Goal: Task Accomplishment & Management: Use online tool/utility

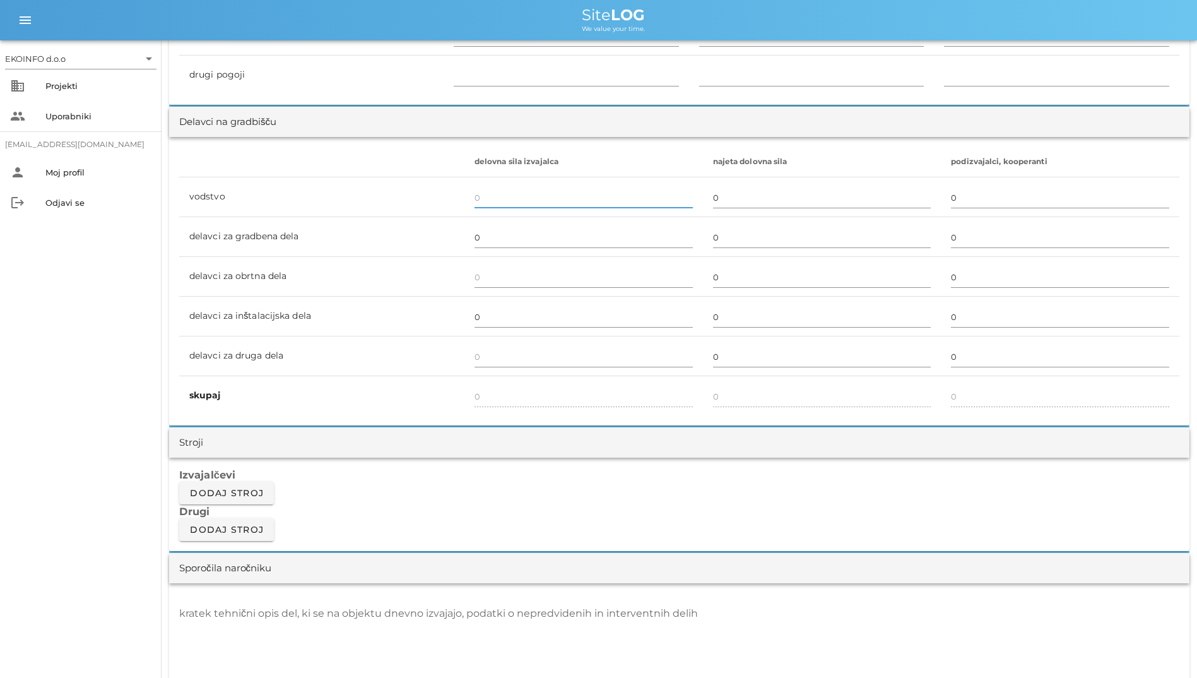
scroll to position [505, 0]
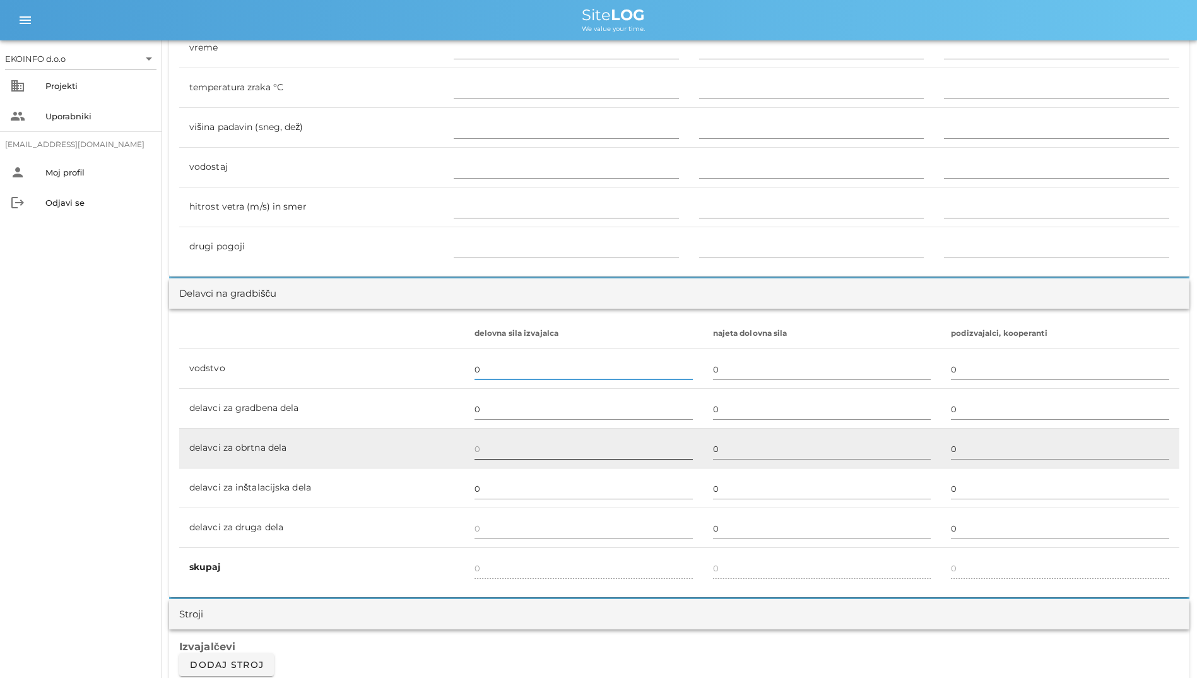
type input "0"
click at [495, 456] on input "text" at bounding box center [583, 448] width 218 height 20
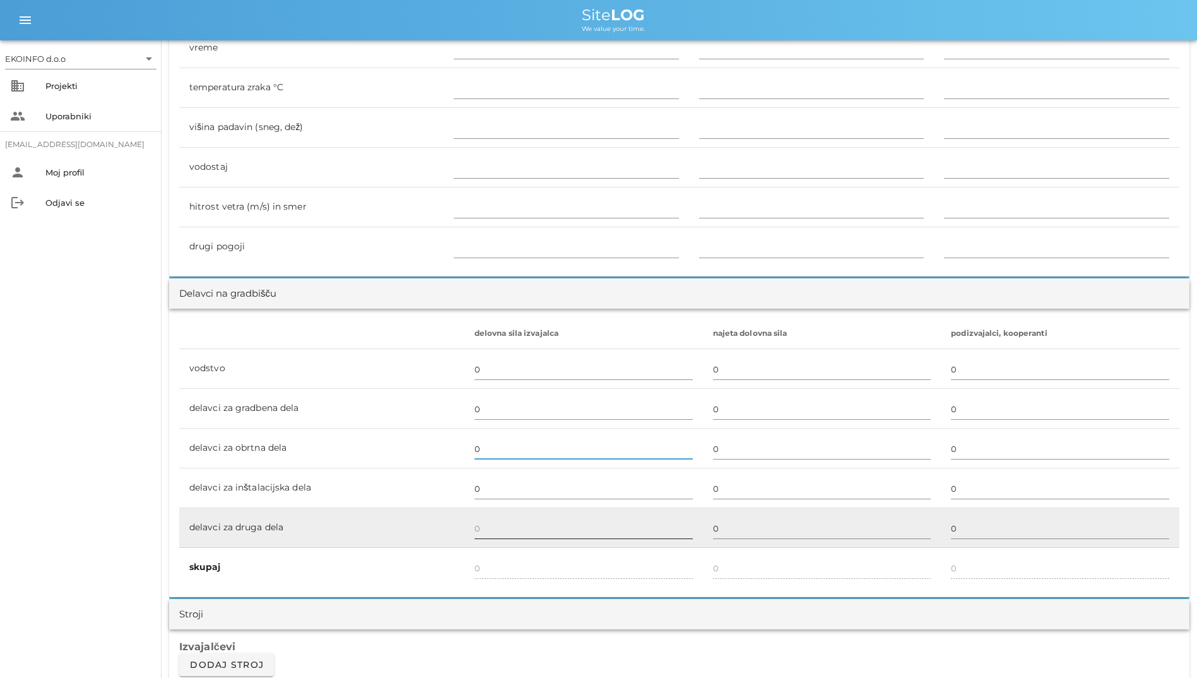
type input "0"
click at [474, 529] on input "text" at bounding box center [583, 528] width 218 height 20
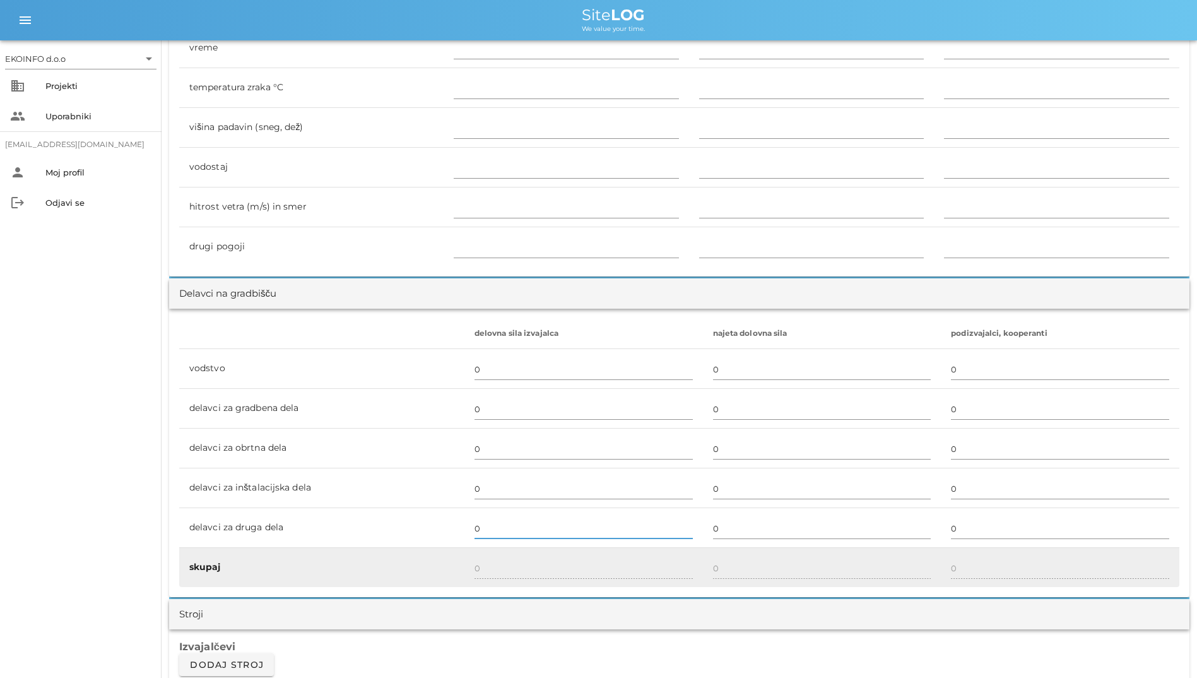
type input "0"
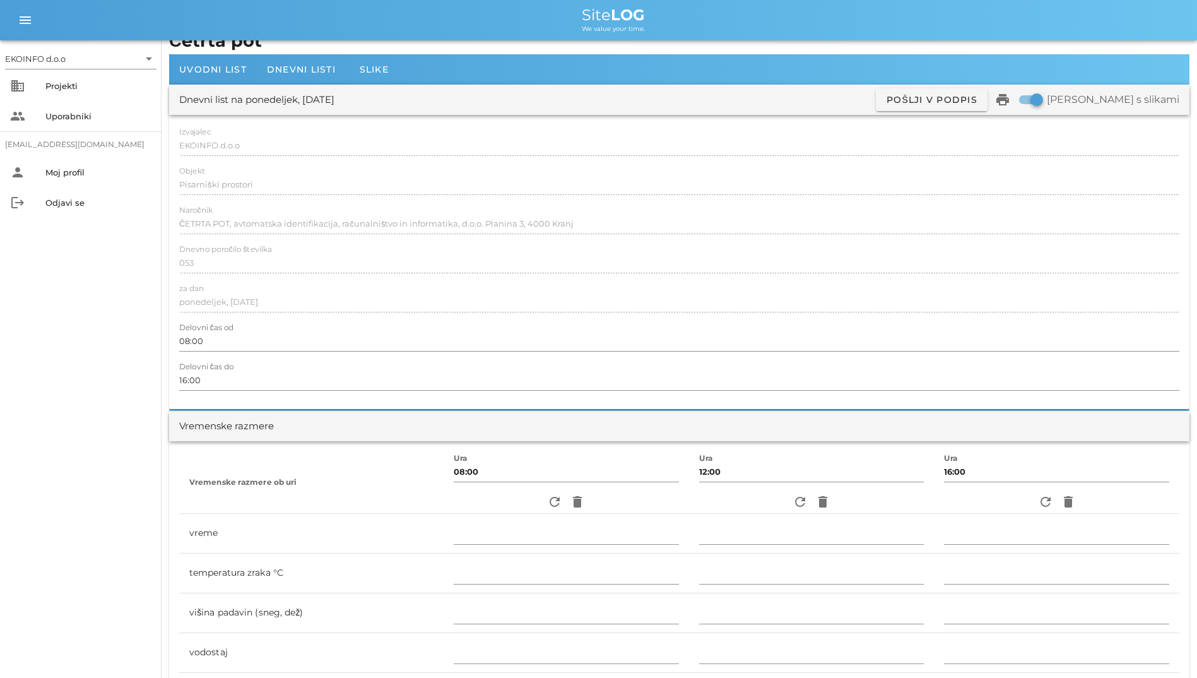
scroll to position [0, 0]
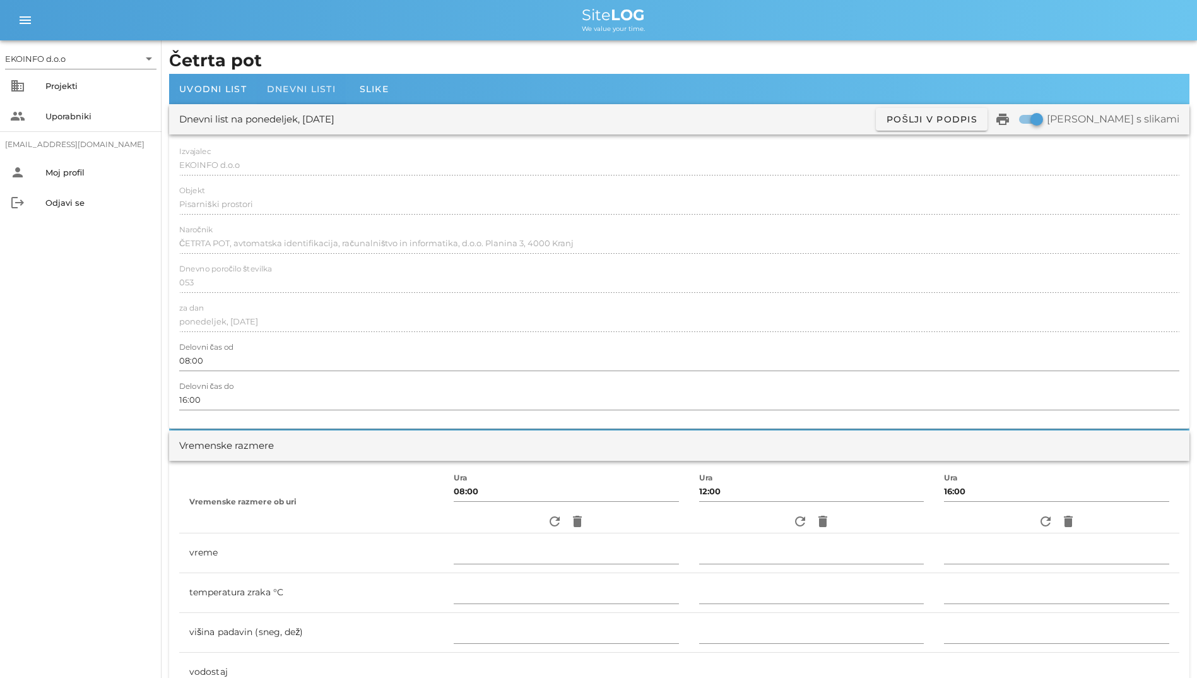
click at [292, 83] on span "Dnevni listi" at bounding box center [301, 88] width 69 height 11
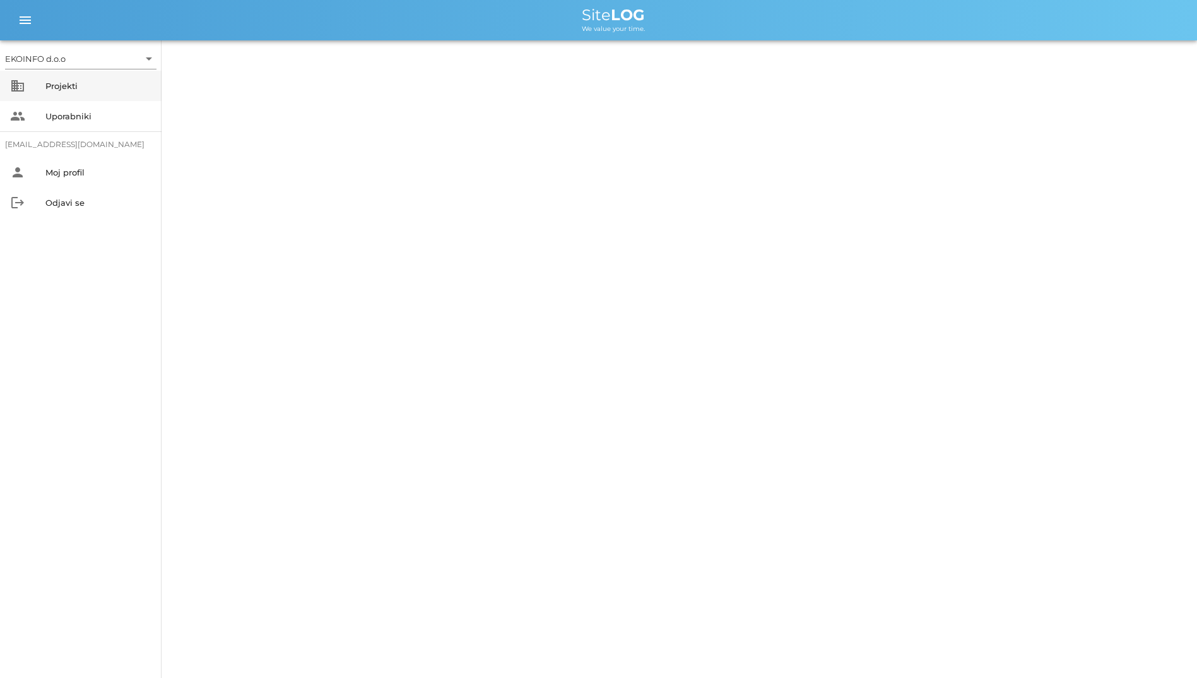
click at [126, 96] on div "business Projekti" at bounding box center [80, 86] width 161 height 30
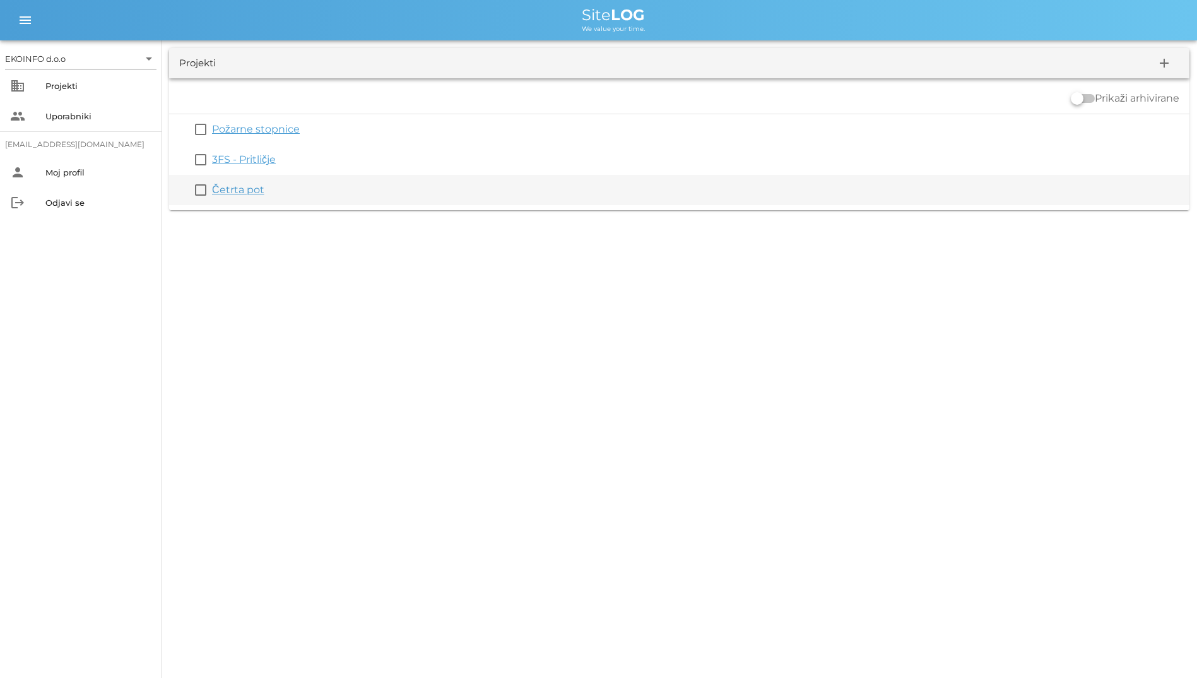
click at [240, 187] on link "Četrta pot" at bounding box center [238, 190] width 52 height 12
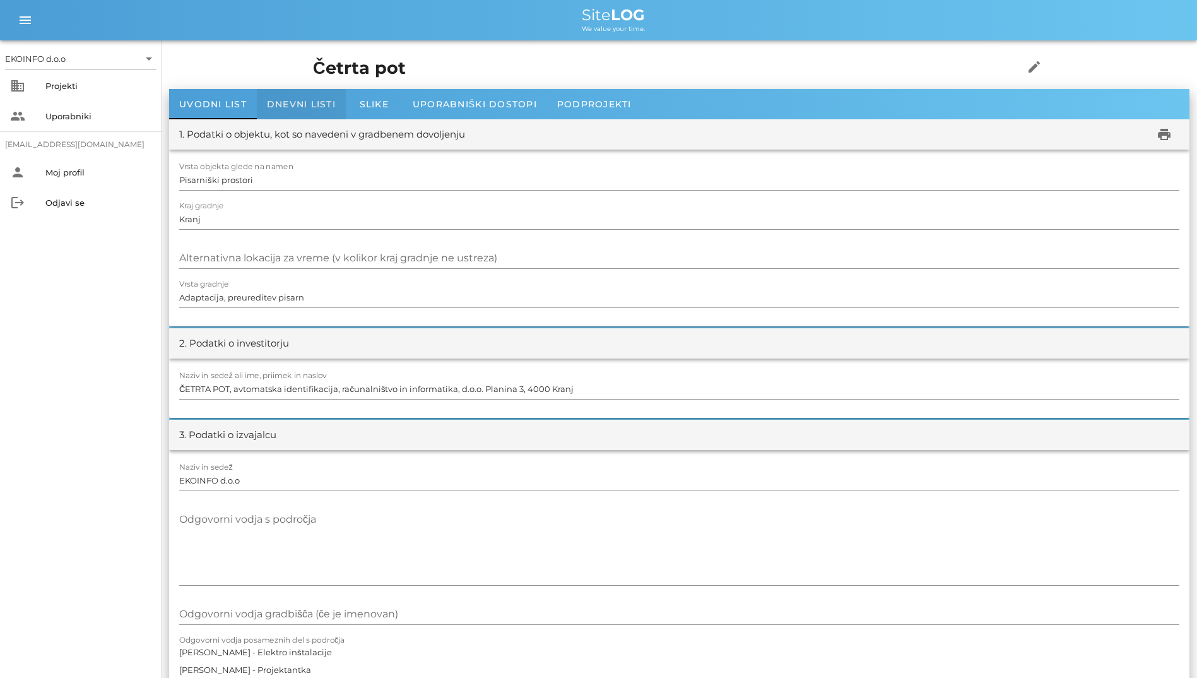
click at [281, 105] on span "Dnevni listi" at bounding box center [301, 103] width 69 height 11
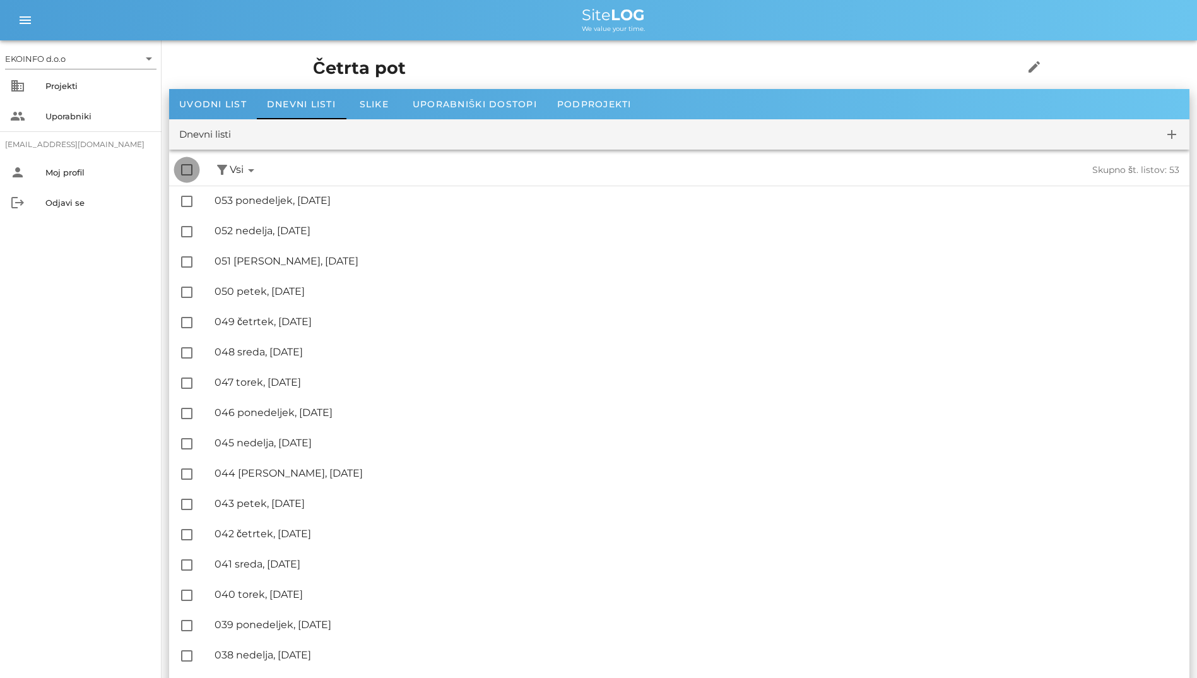
click at [181, 172] on div at bounding box center [186, 169] width 21 height 21
checkbox input "true"
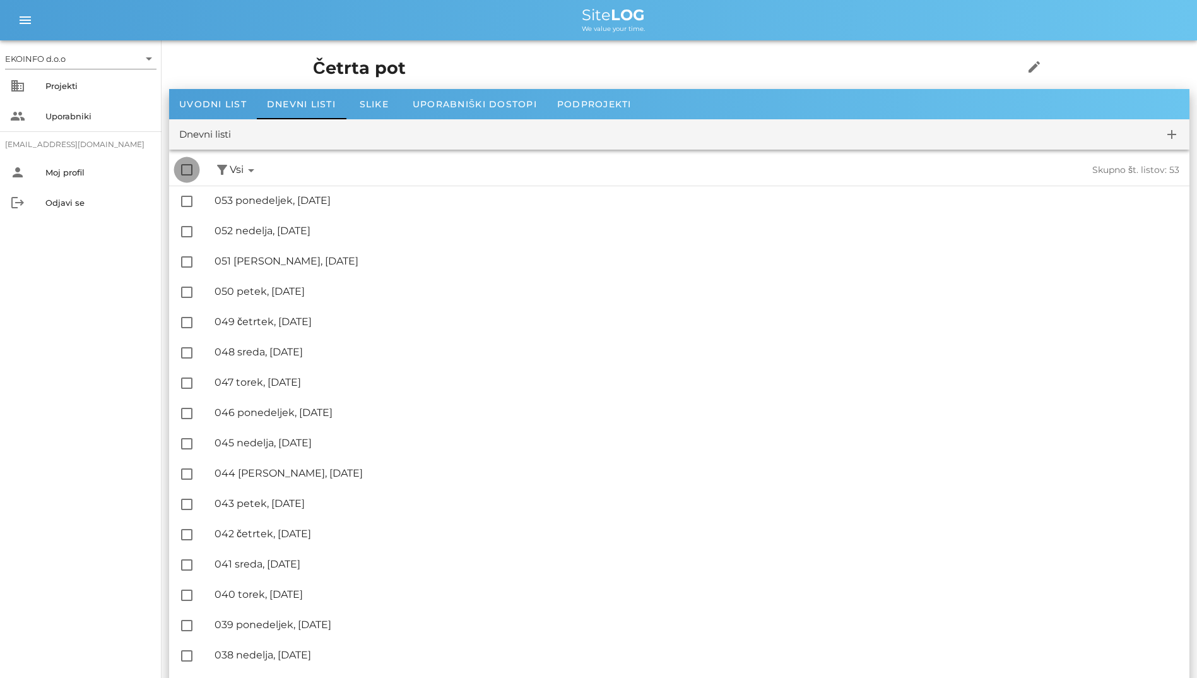
checkbox input "true"
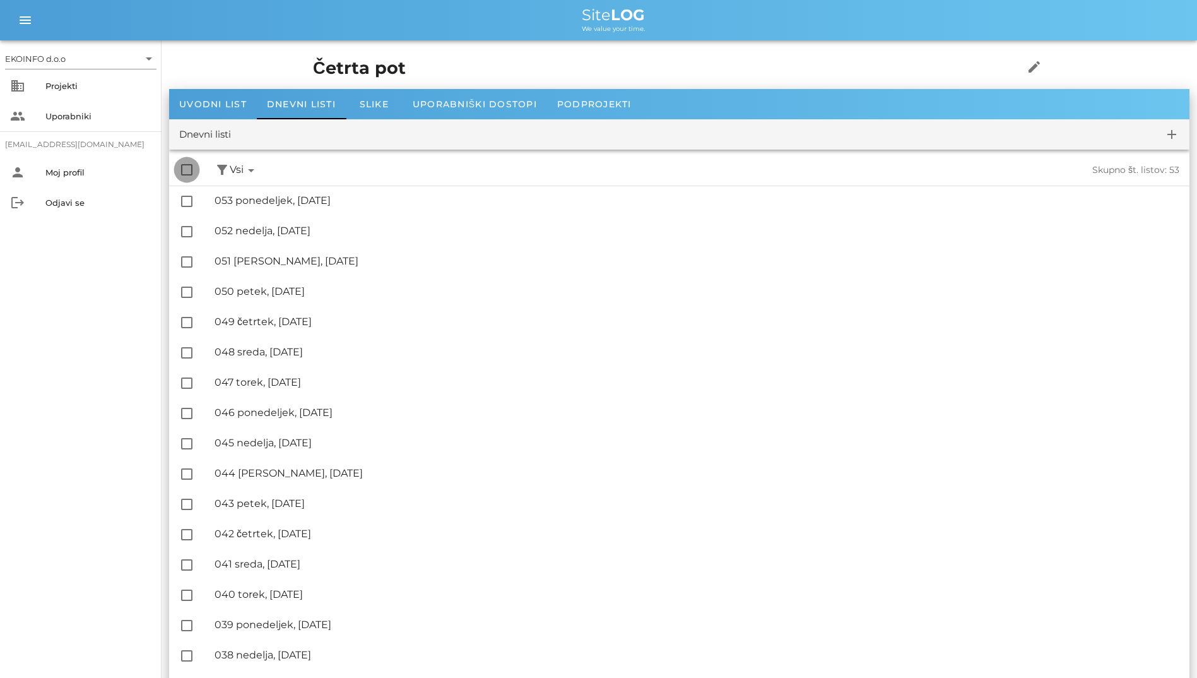
checkbox input "true"
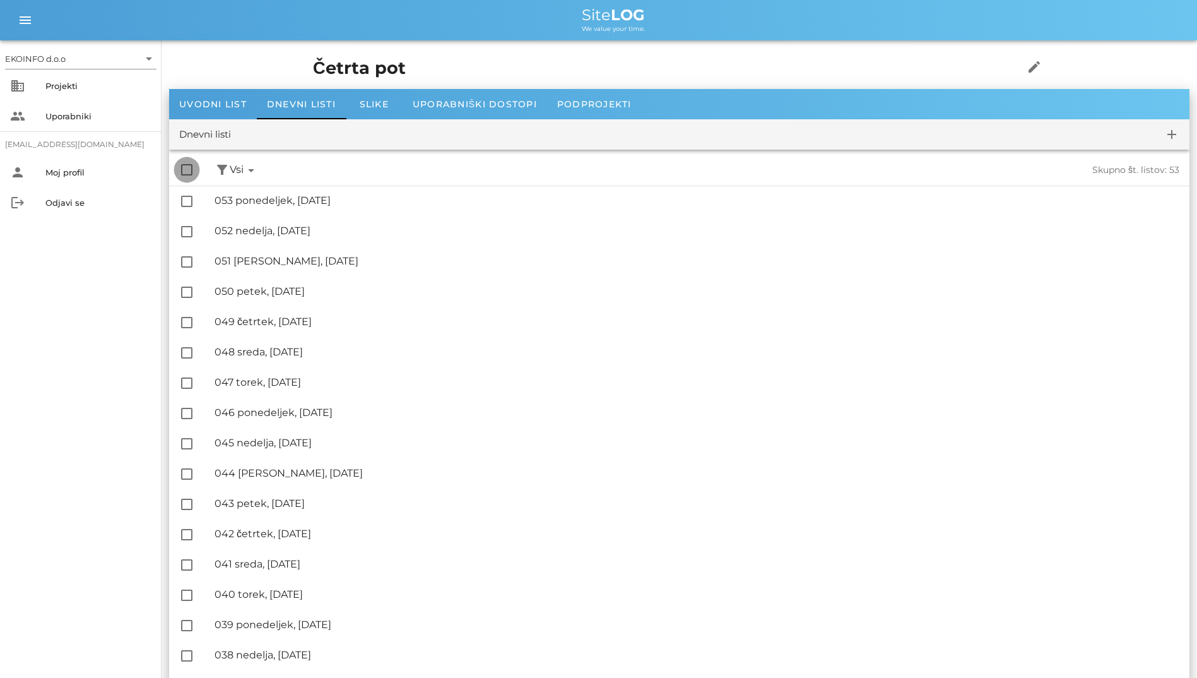
checkbox input "true"
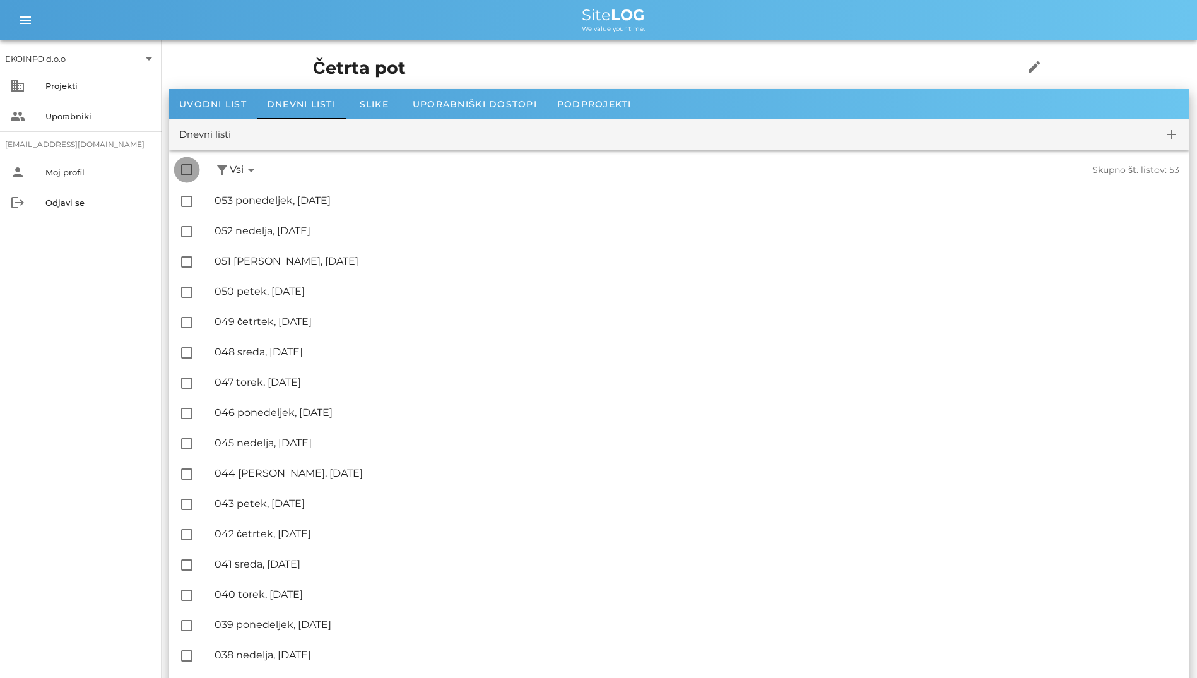
checkbox input "true"
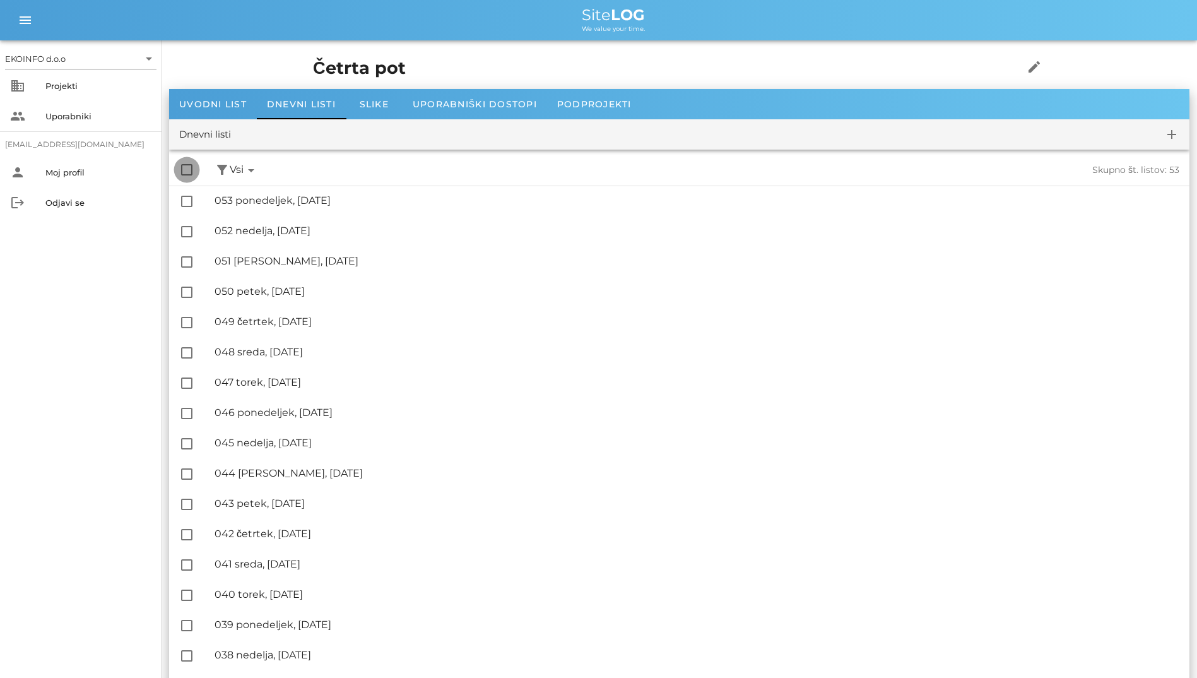
checkbox input "true"
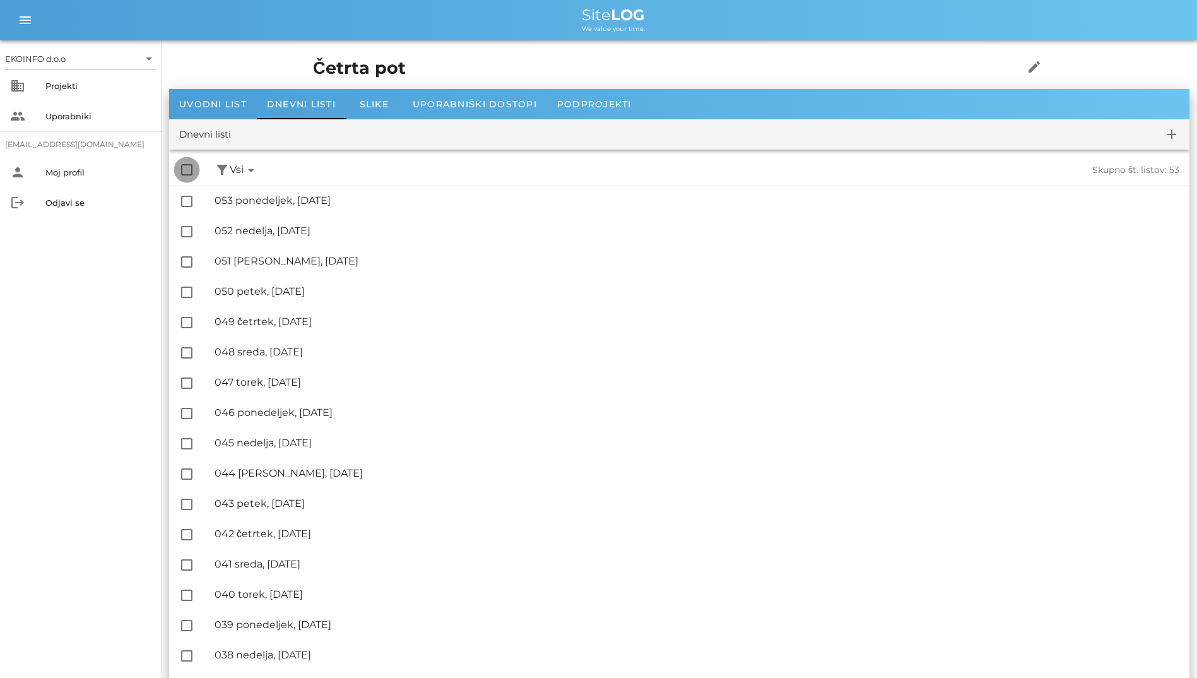
checkbox input "true"
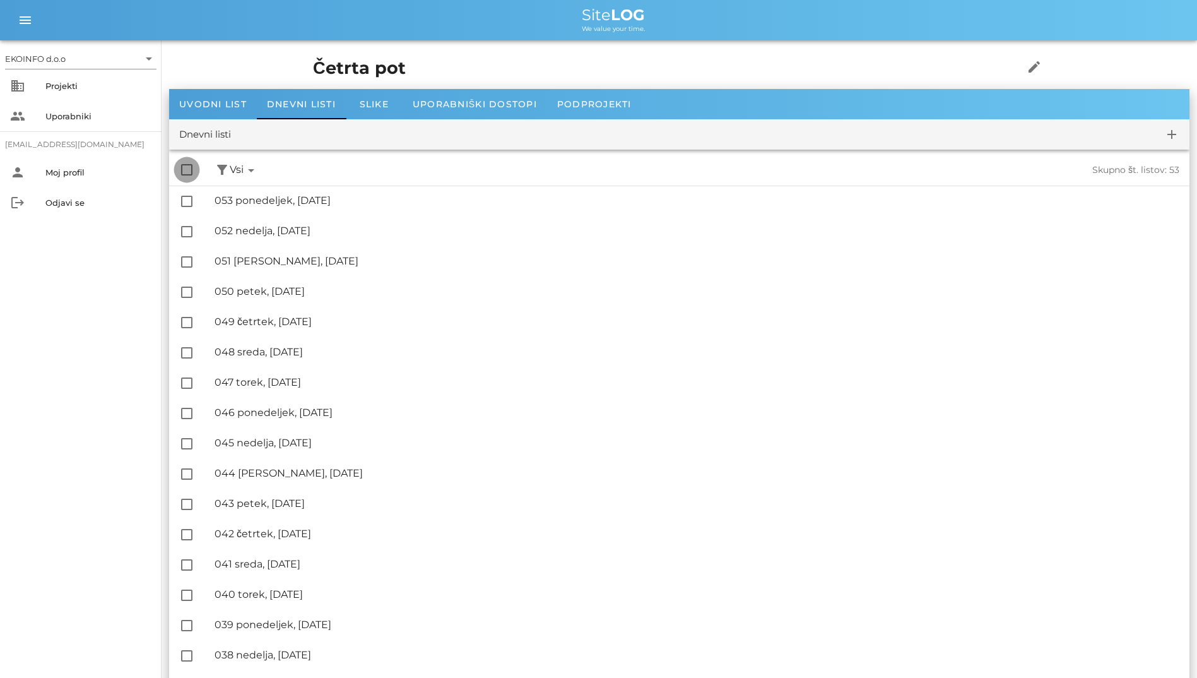
checkbox input "true"
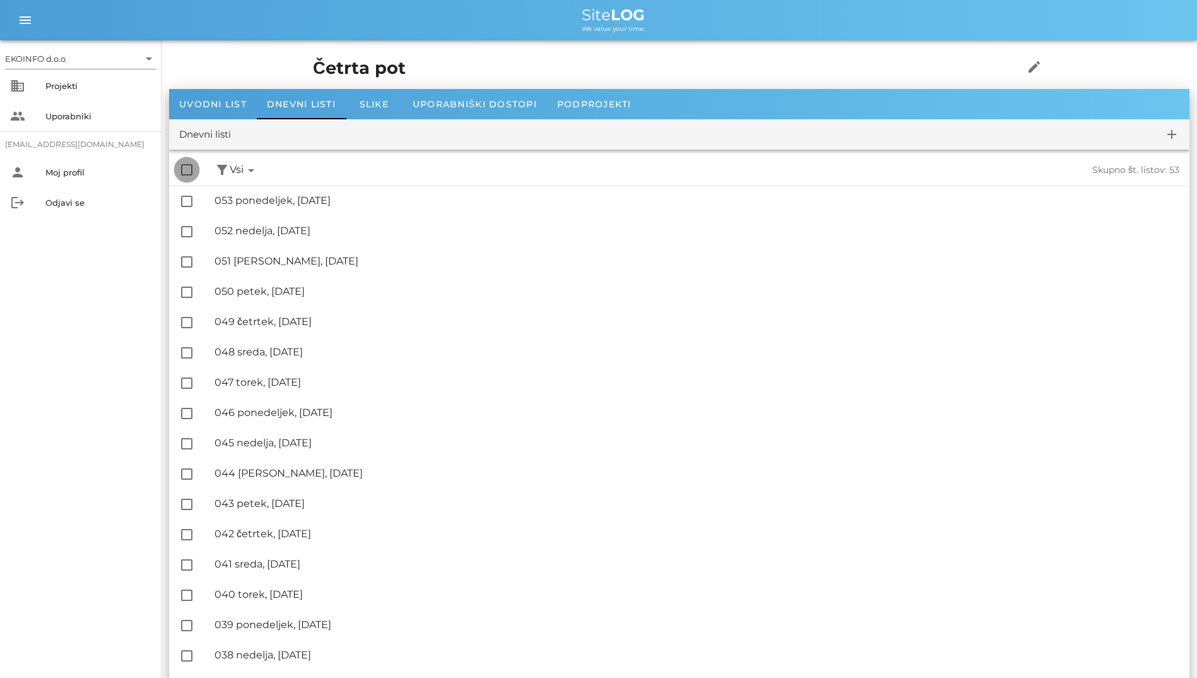
checkbox input "true"
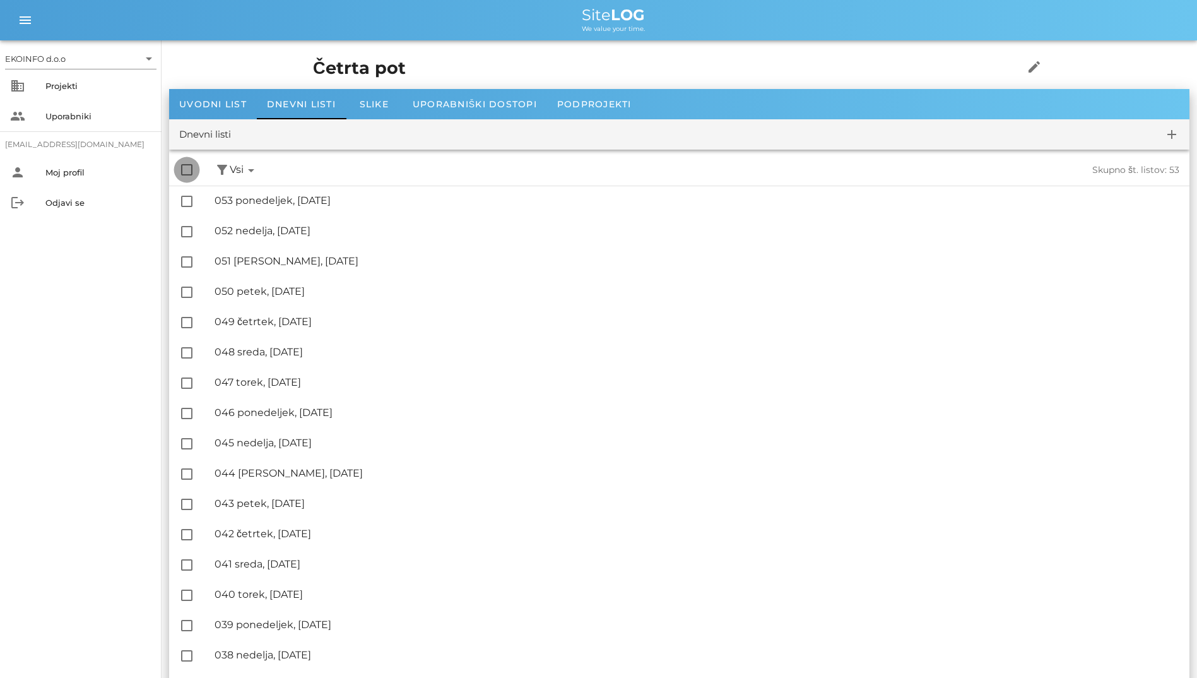
checkbox input "true"
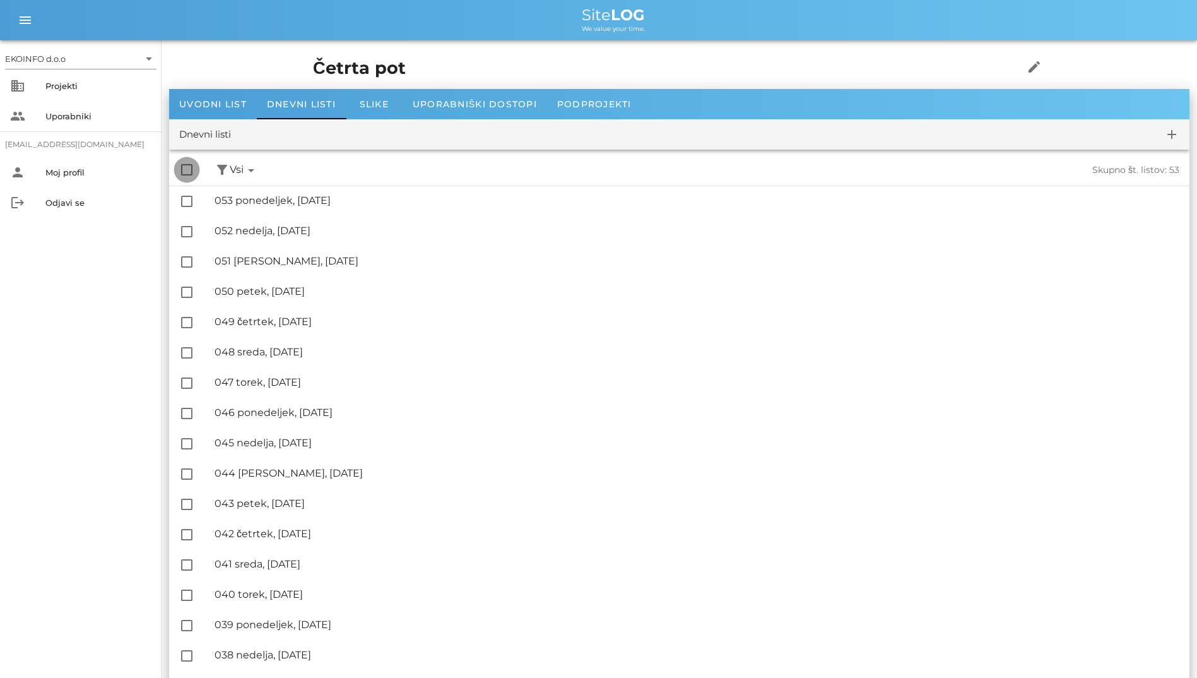
checkbox input "true"
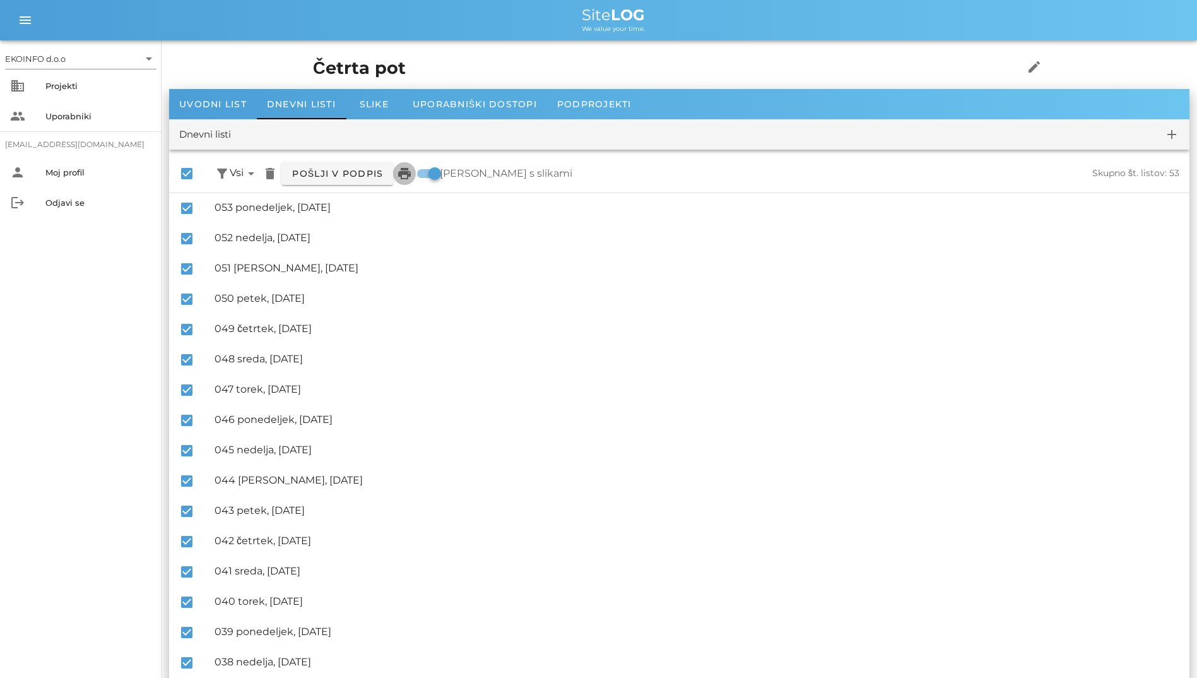
click at [409, 173] on icon "print" at bounding box center [404, 173] width 15 height 15
